Goal: Task Accomplishment & Management: Use online tool/utility

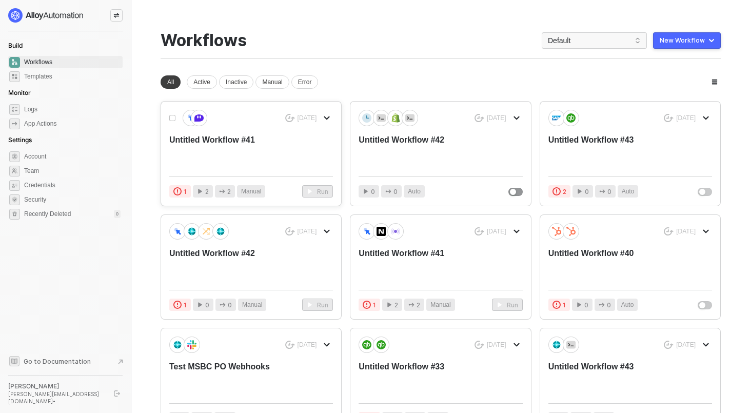
click at [210, 144] on div "Untitled Workflow #41" at bounding box center [234, 151] width 131 height 34
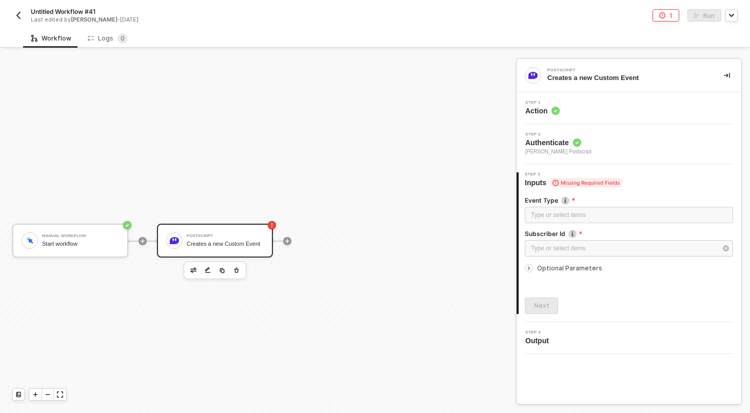
scroll to position [19, 0]
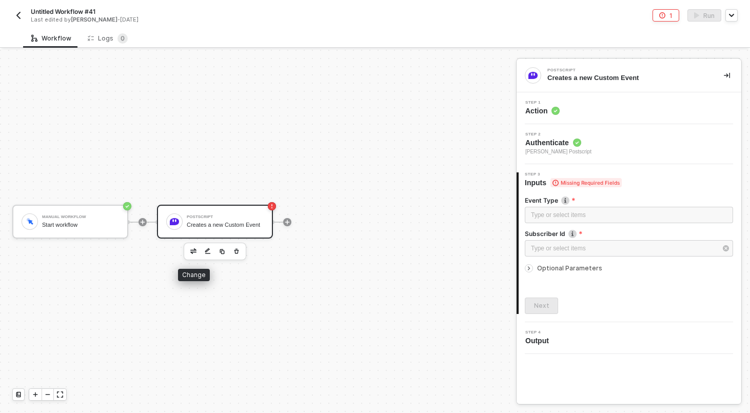
click at [196, 253] on button "button" at bounding box center [193, 251] width 12 height 12
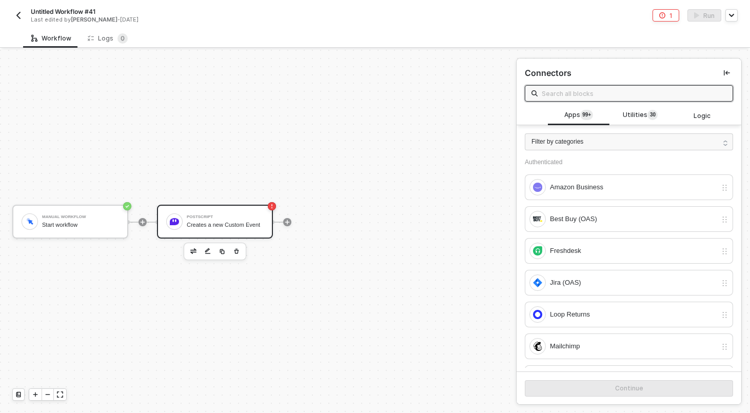
click at [623, 92] on input "text" at bounding box center [634, 93] width 185 height 11
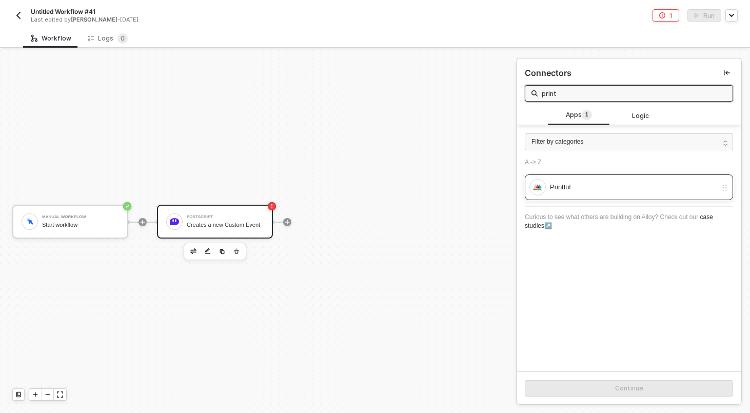
type input "print"
click at [592, 182] on div "Printful" at bounding box center [633, 187] width 167 height 11
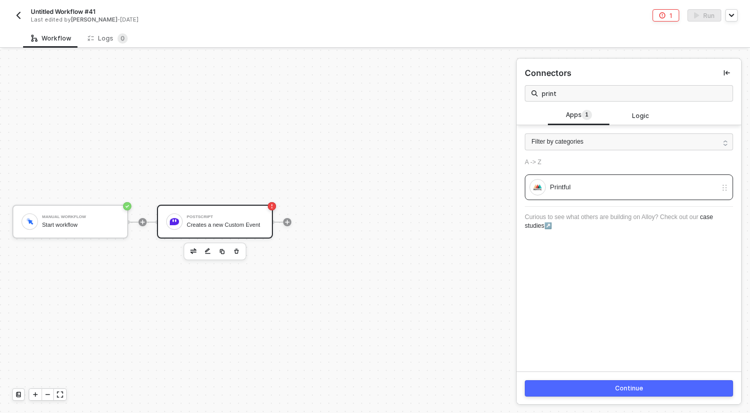
click at [553, 395] on button "Continue" at bounding box center [629, 388] width 208 height 16
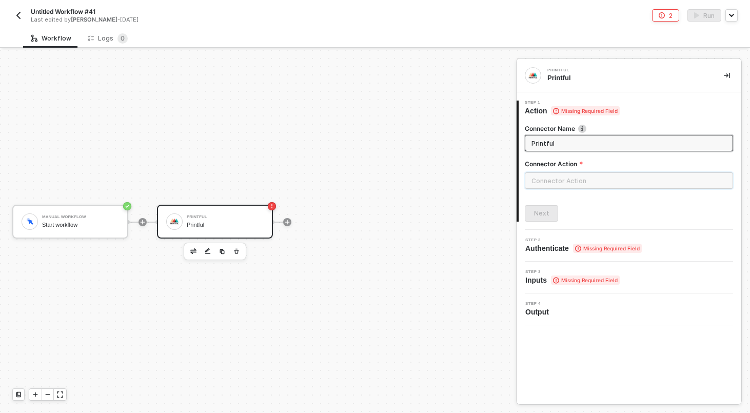
click at [541, 179] on input "text" at bounding box center [629, 180] width 208 height 16
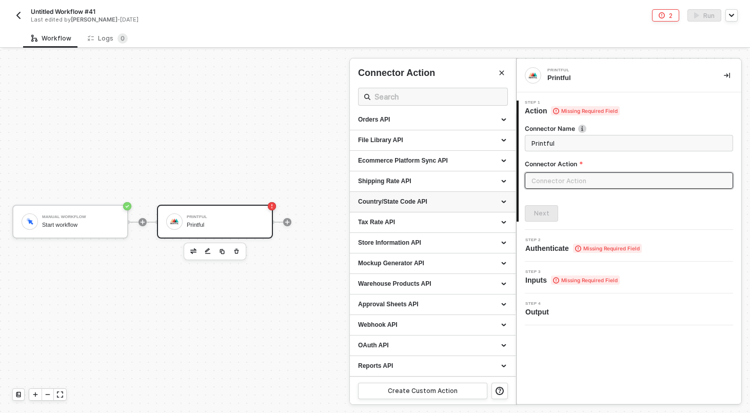
scroll to position [0, 0]
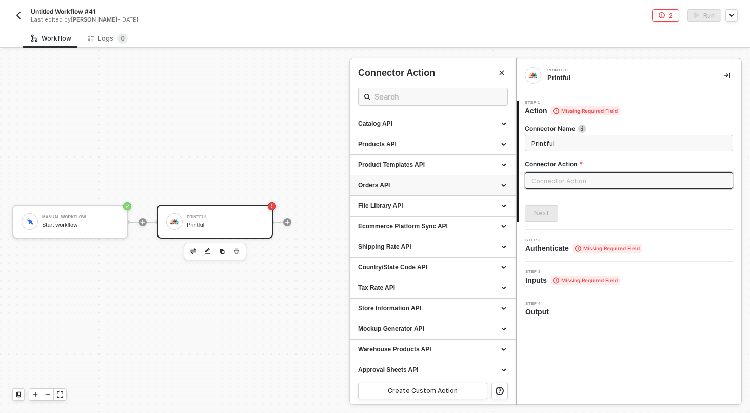
click at [398, 181] on div "Orders API" at bounding box center [432, 185] width 149 height 9
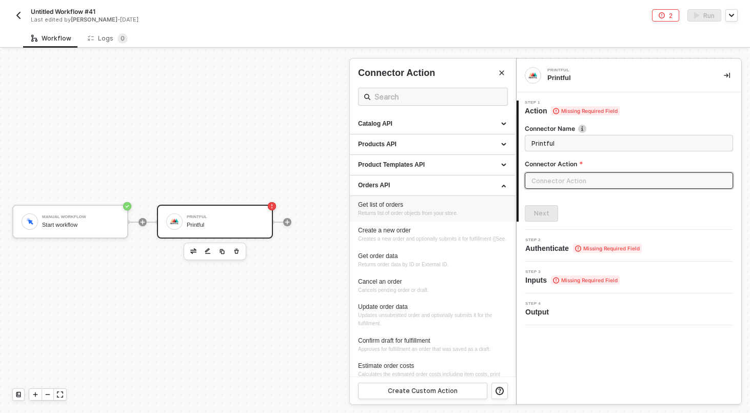
click at [389, 206] on div "Get list of orders" at bounding box center [432, 205] width 149 height 9
type input "Returns list of order objects from your store."
type input "Orders API - Get list of orders"
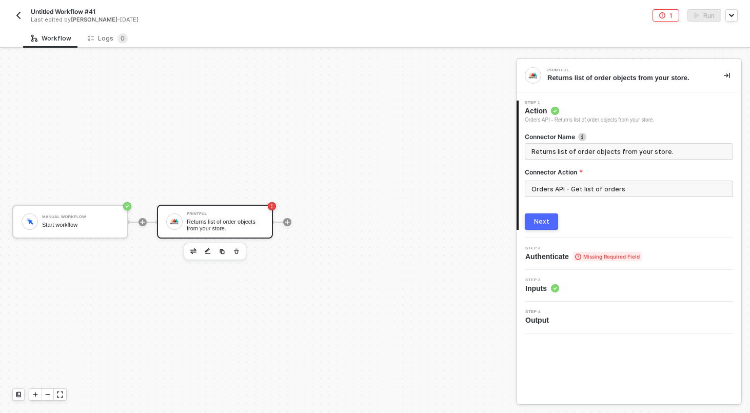
click at [534, 217] on div "Next" at bounding box center [541, 221] width 15 height 8
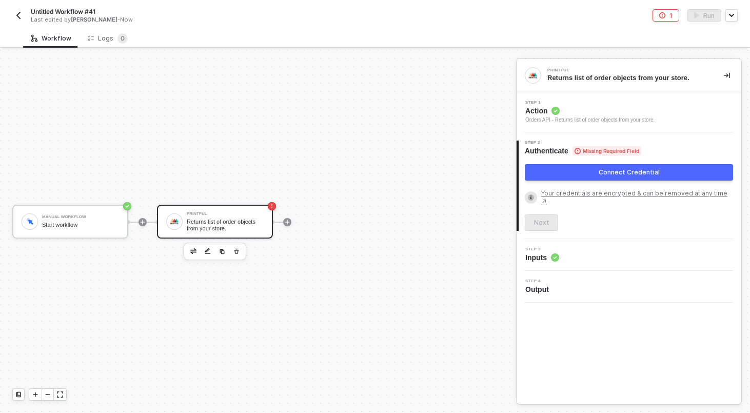
click at [585, 174] on button "Connect Credential" at bounding box center [629, 172] width 208 height 16
click at [16, 14] on img "button" at bounding box center [18, 15] width 8 height 8
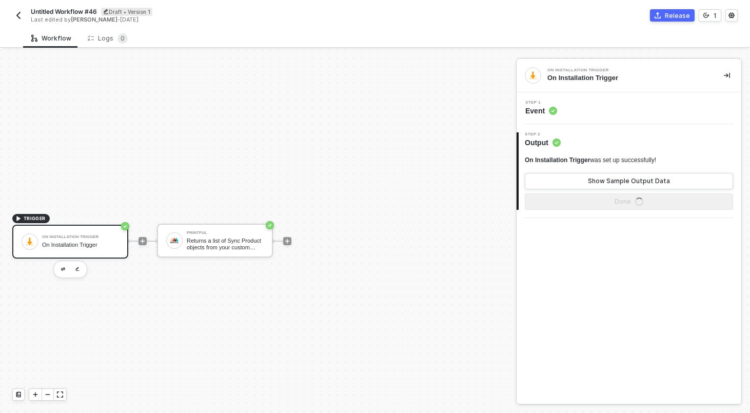
scroll to position [19, 0]
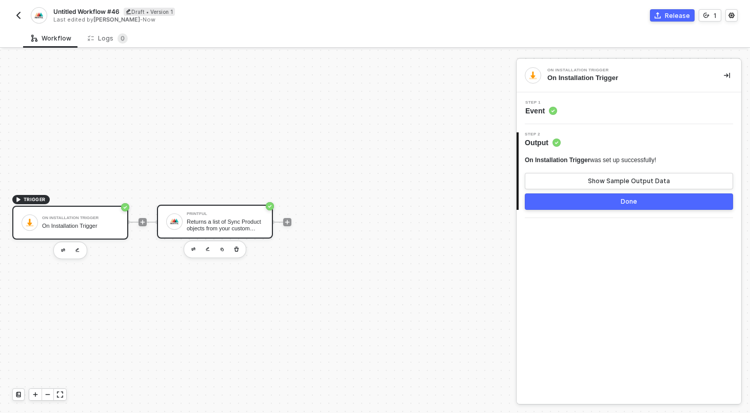
click at [224, 227] on div "Returns a list of Sync Product objects from your custom Printful store." at bounding box center [225, 224] width 77 height 13
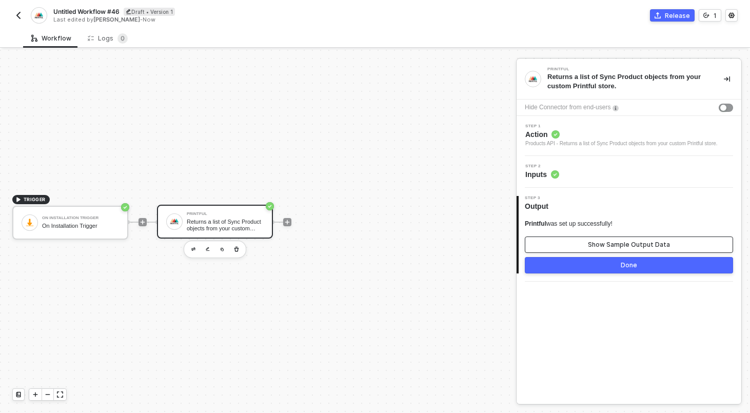
click at [611, 249] on div "Show Sample Output Data" at bounding box center [629, 245] width 82 height 8
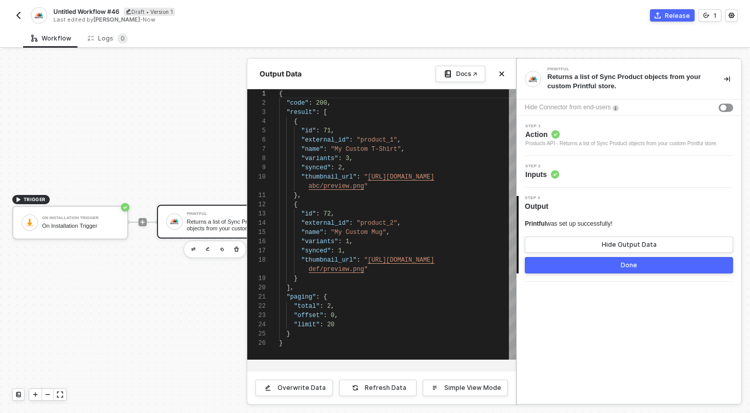
scroll to position [83, 0]
click at [233, 36] on div "Workflow Logs 0" at bounding box center [386, 38] width 727 height 19
